Goal: Information Seeking & Learning: Compare options

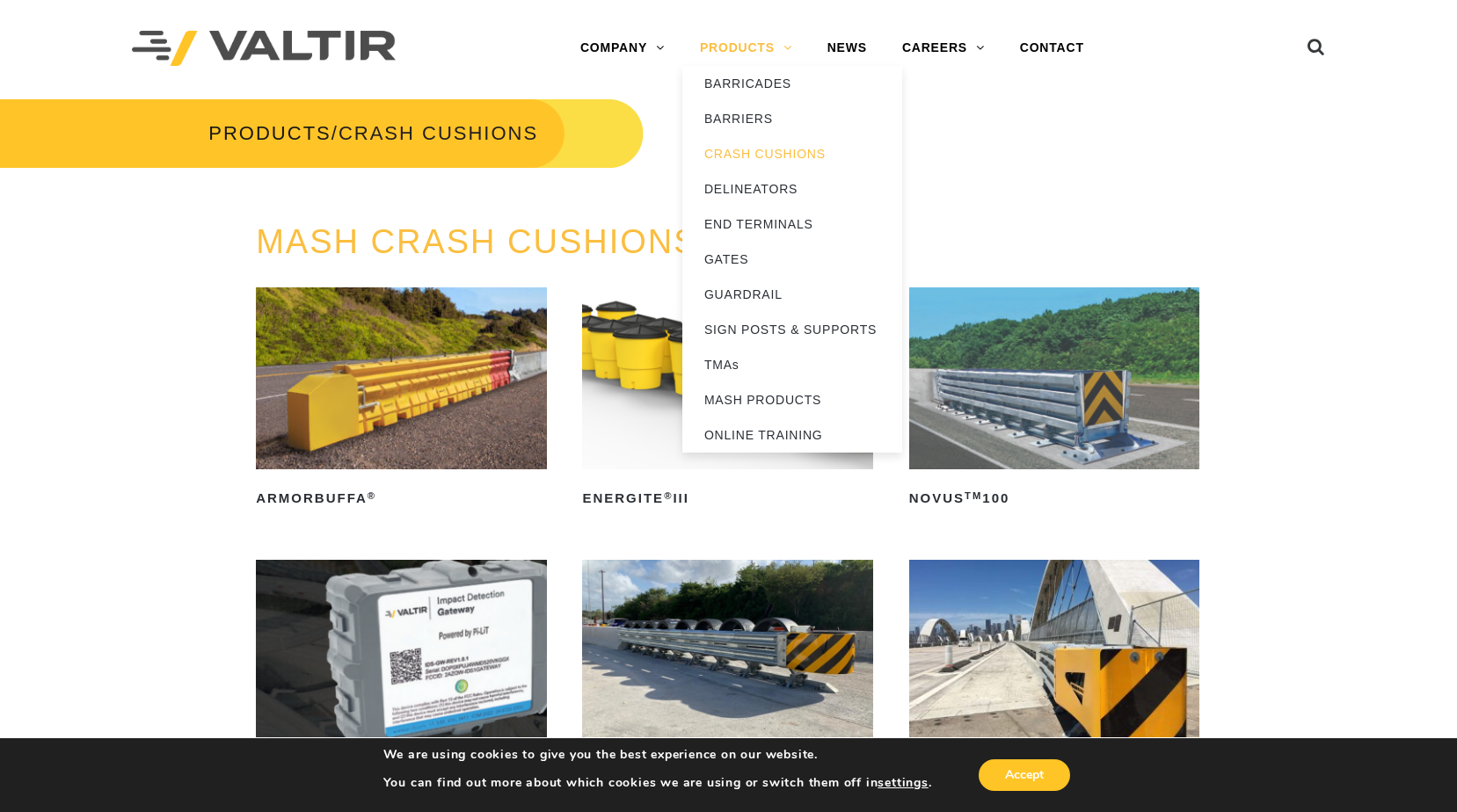
click at [744, 46] on link "PRODUCTS" at bounding box center [746, 49] width 128 height 35
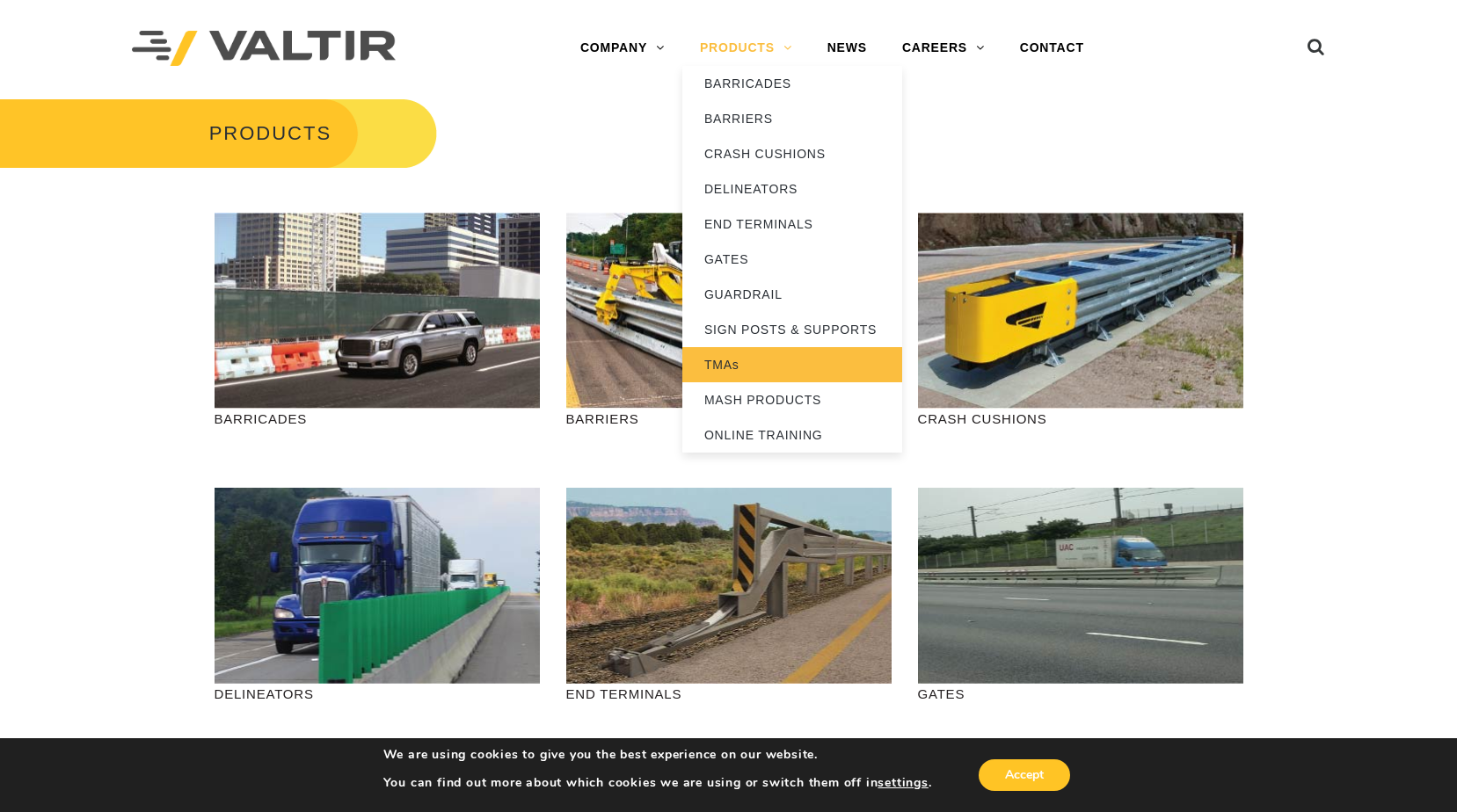
click at [732, 368] on link "TMAs" at bounding box center [793, 365] width 220 height 35
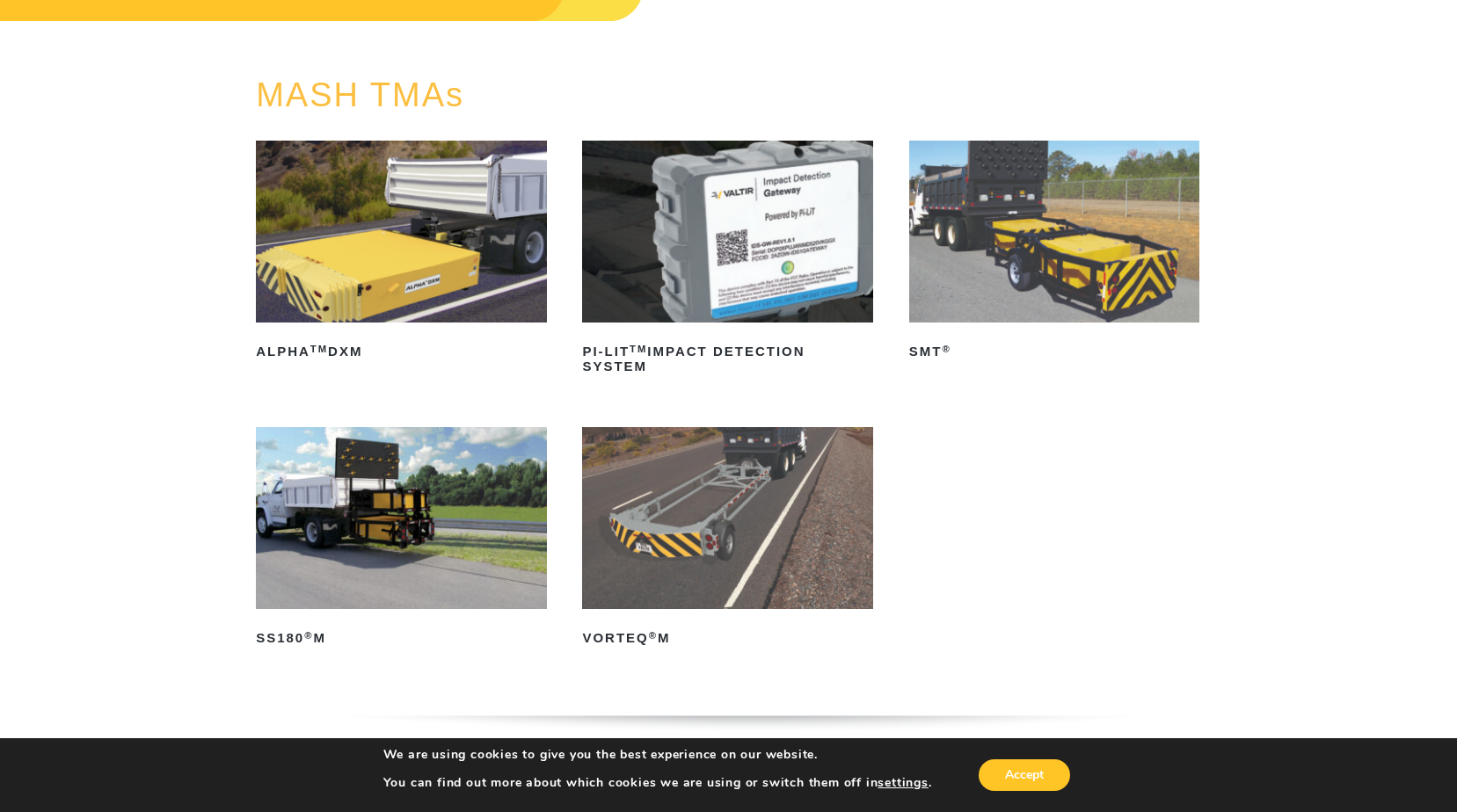
scroll to position [176, 0]
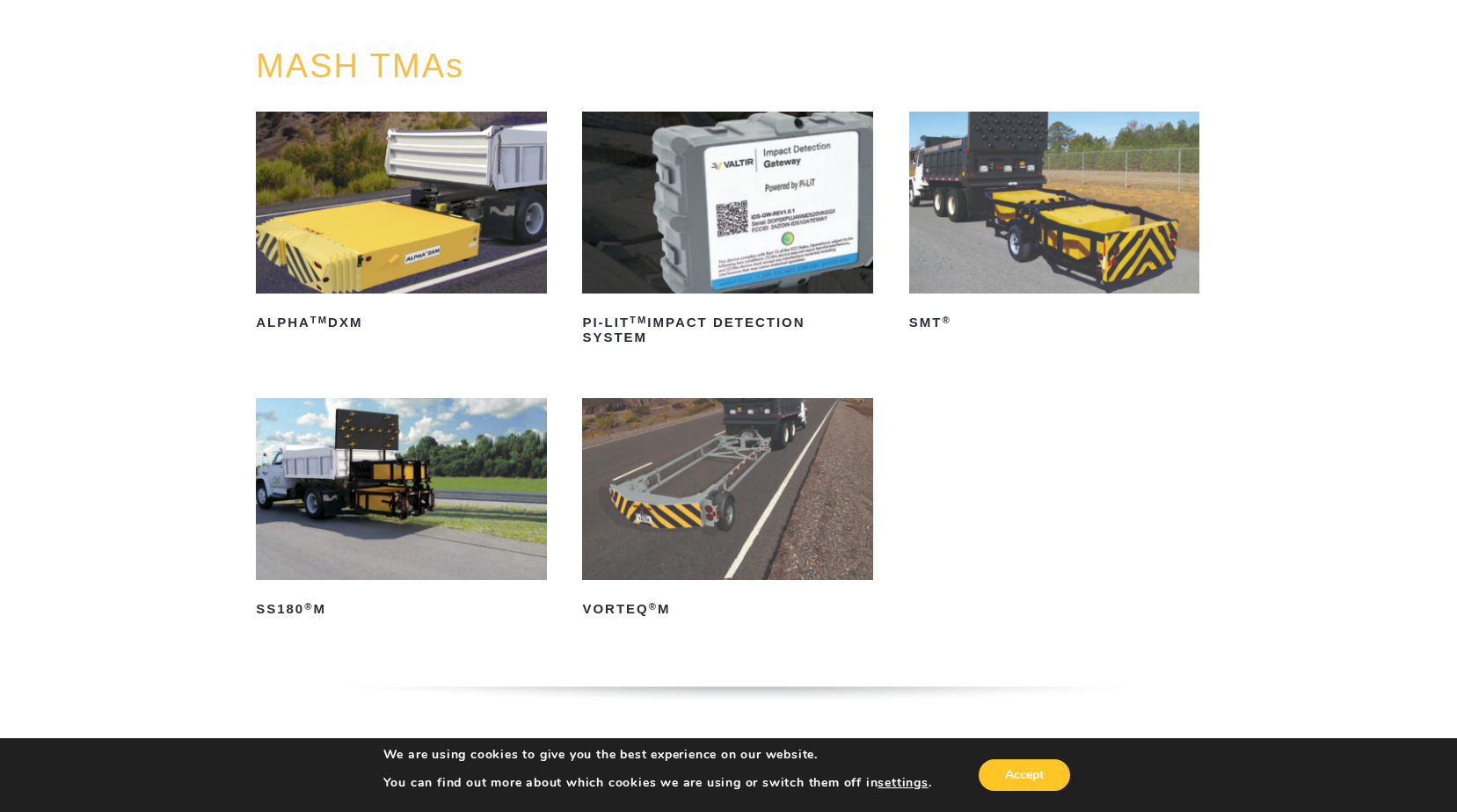
click at [988, 268] on img at bounding box center [1055, 203] width 290 height 182
click at [421, 483] on img at bounding box center [401, 489] width 290 height 182
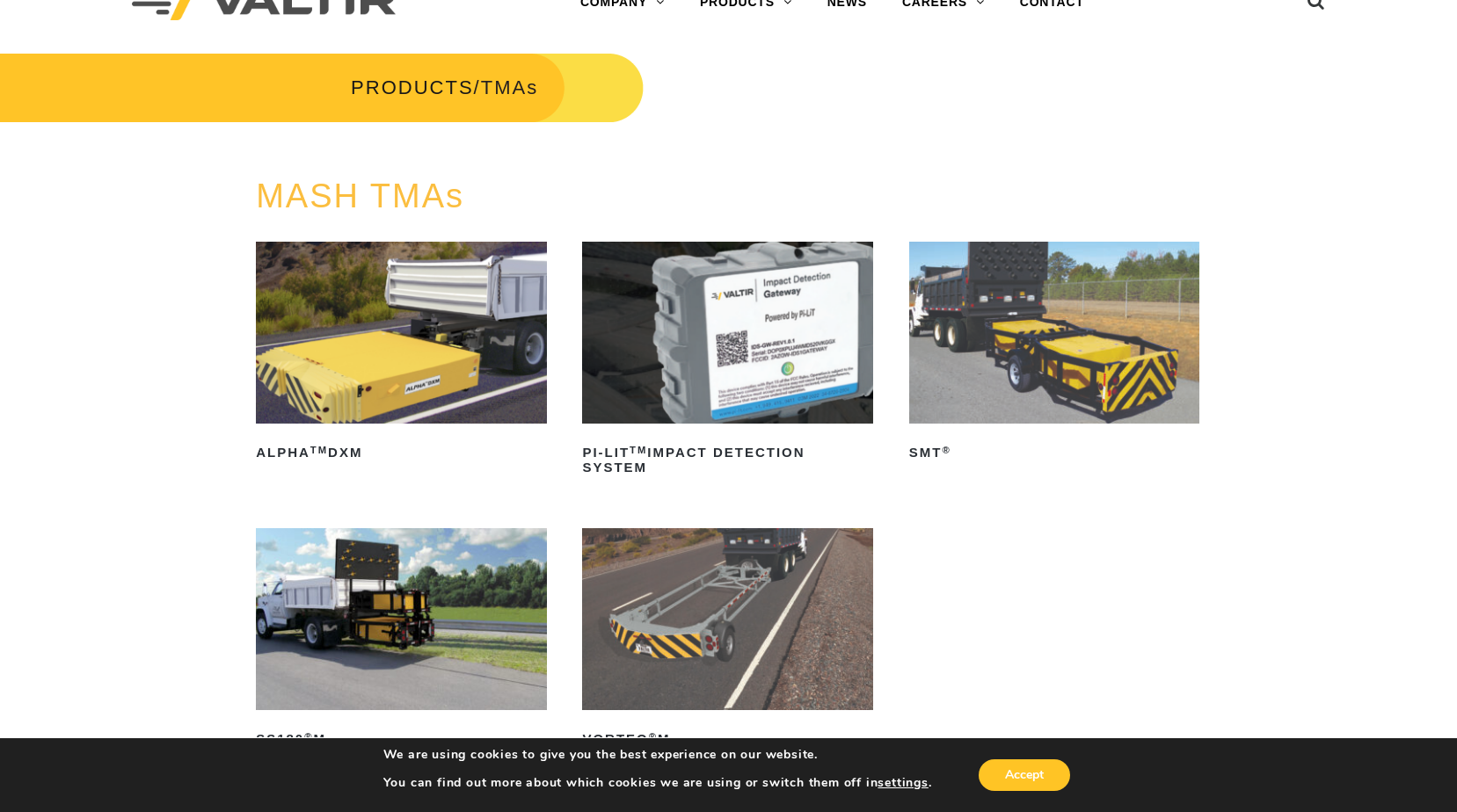
scroll to position [0, 0]
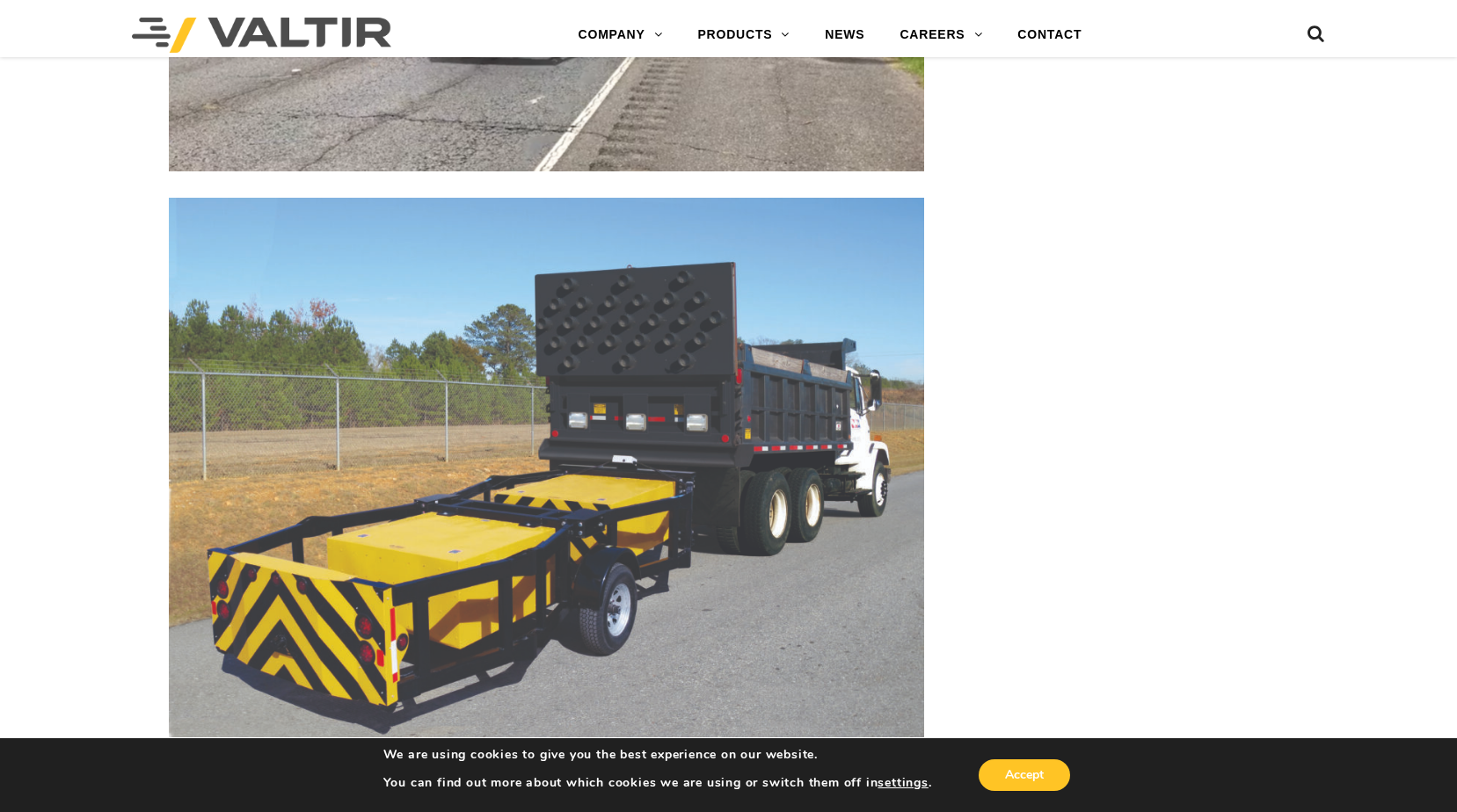
scroll to position [2990, 0]
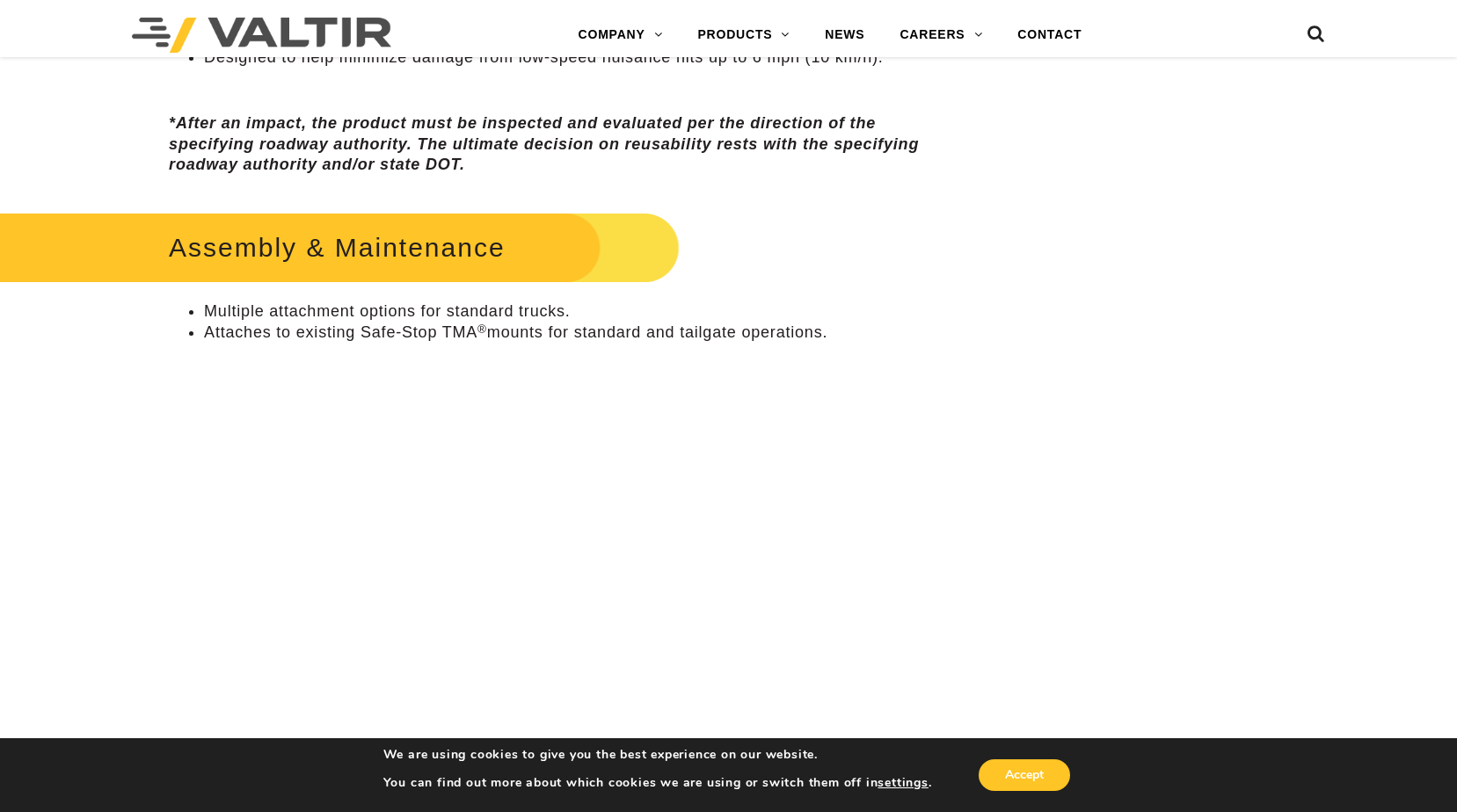
scroll to position [1055, 0]
